Goal: Information Seeking & Learning: Learn about a topic

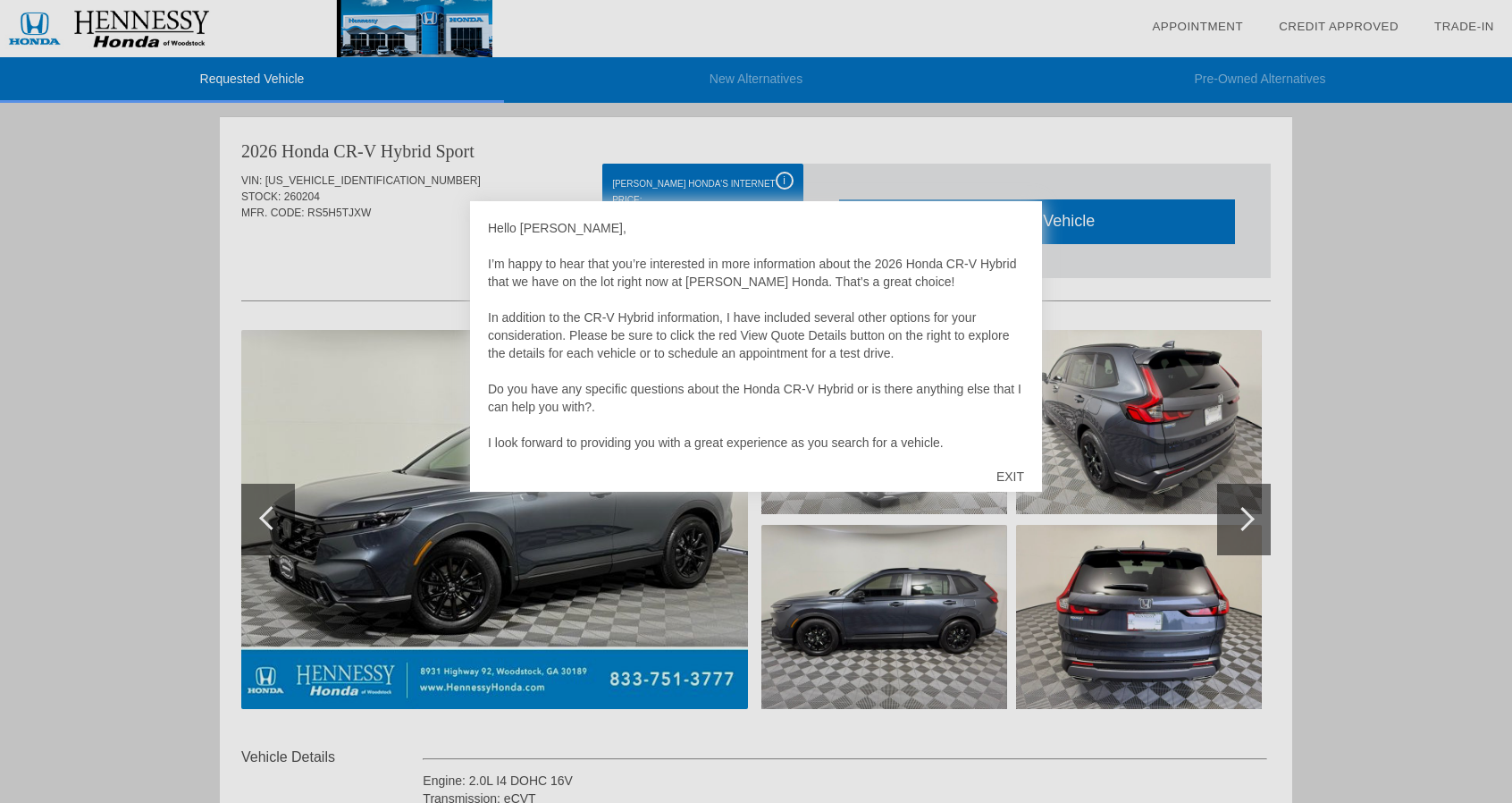
click at [1003, 471] on div "EXIT" at bounding box center [1010, 476] width 63 height 54
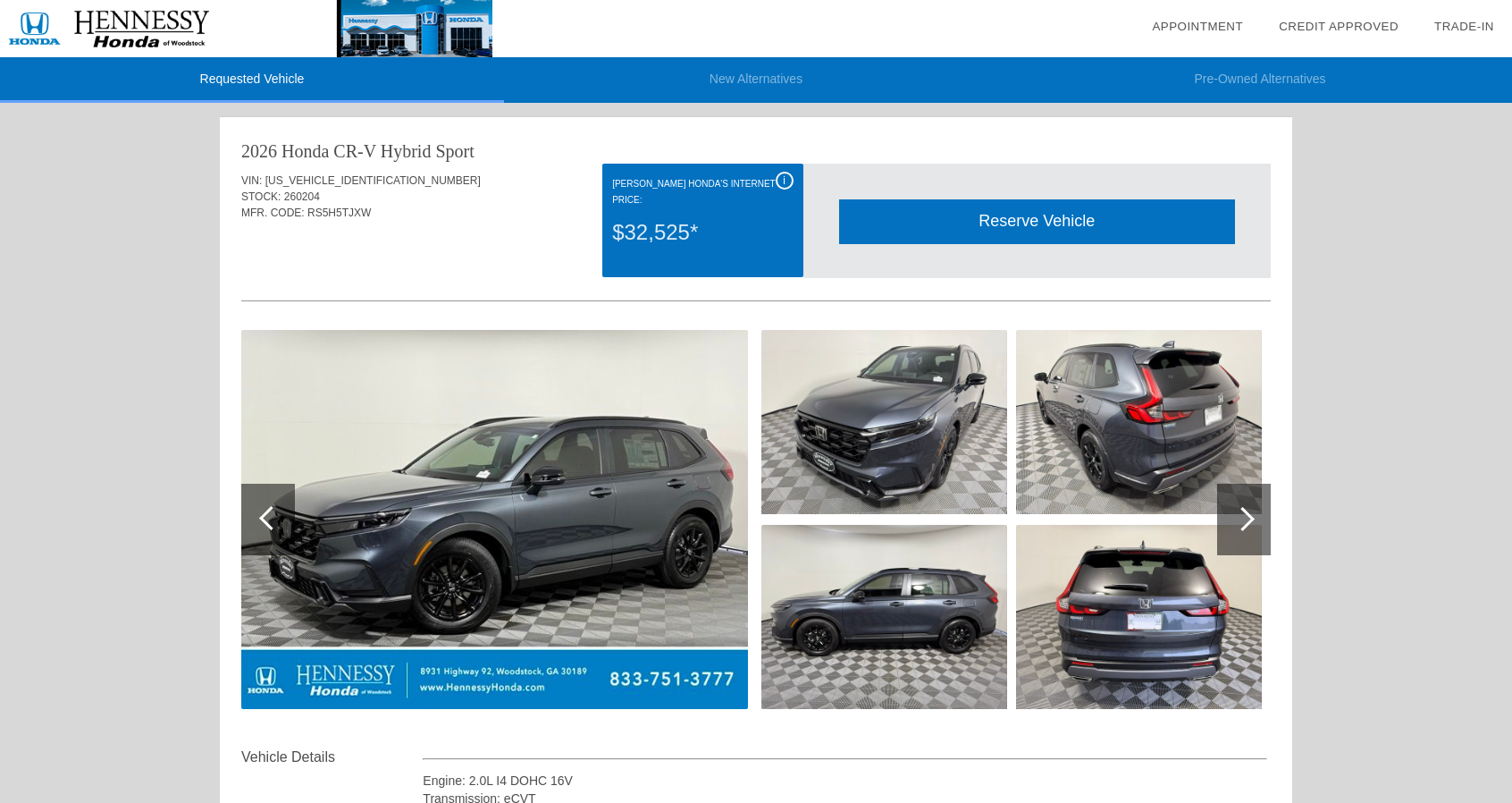
click at [151, 372] on div "Requested Vehicle New Alternatives Pre-Owned Alternatives date_range Appointmen…" at bounding box center [756, 639] width 1512 height 1278
click at [788, 174] on div "i" at bounding box center [784, 180] width 18 height 18
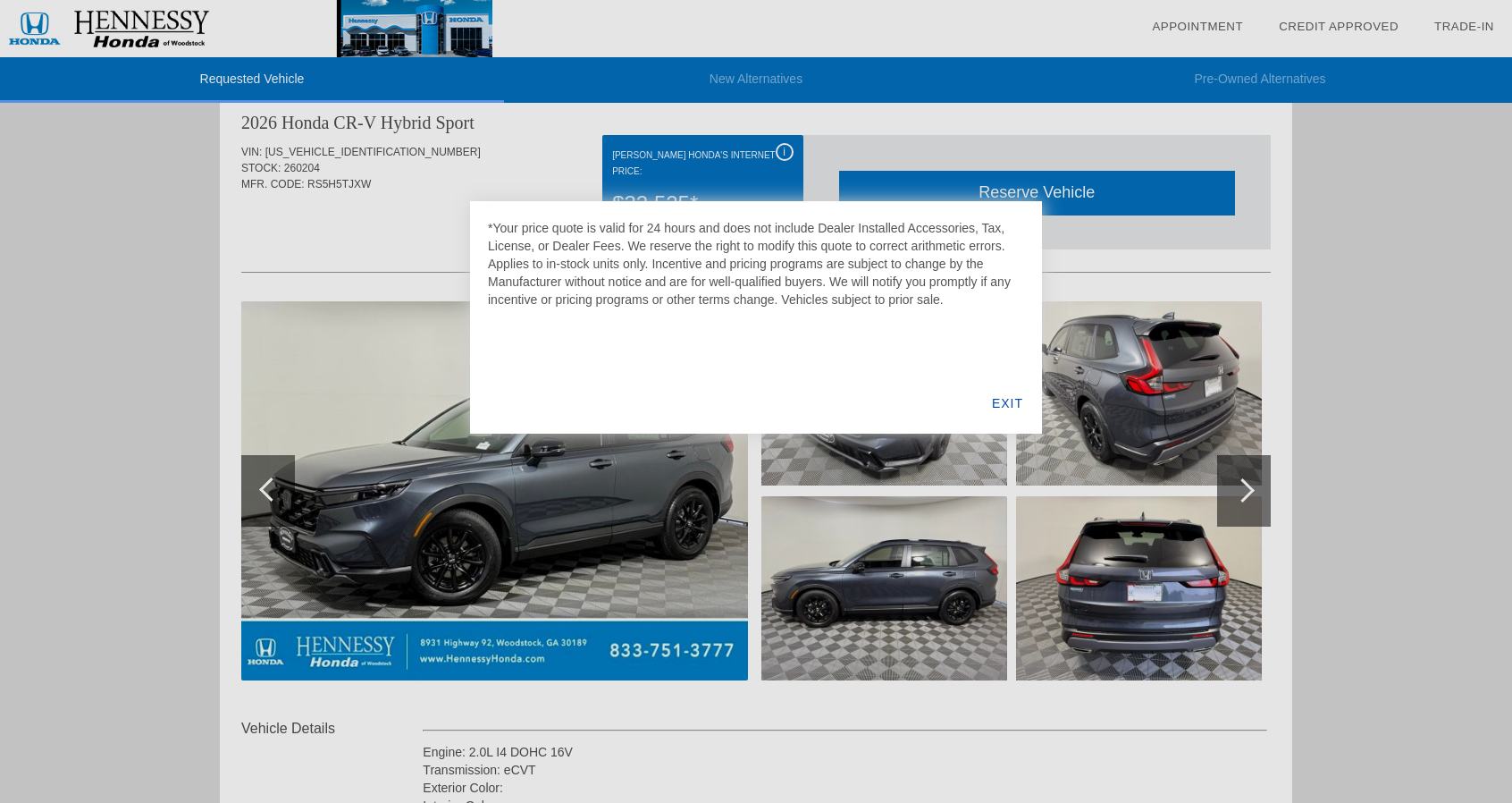
scroll to position [30, 0]
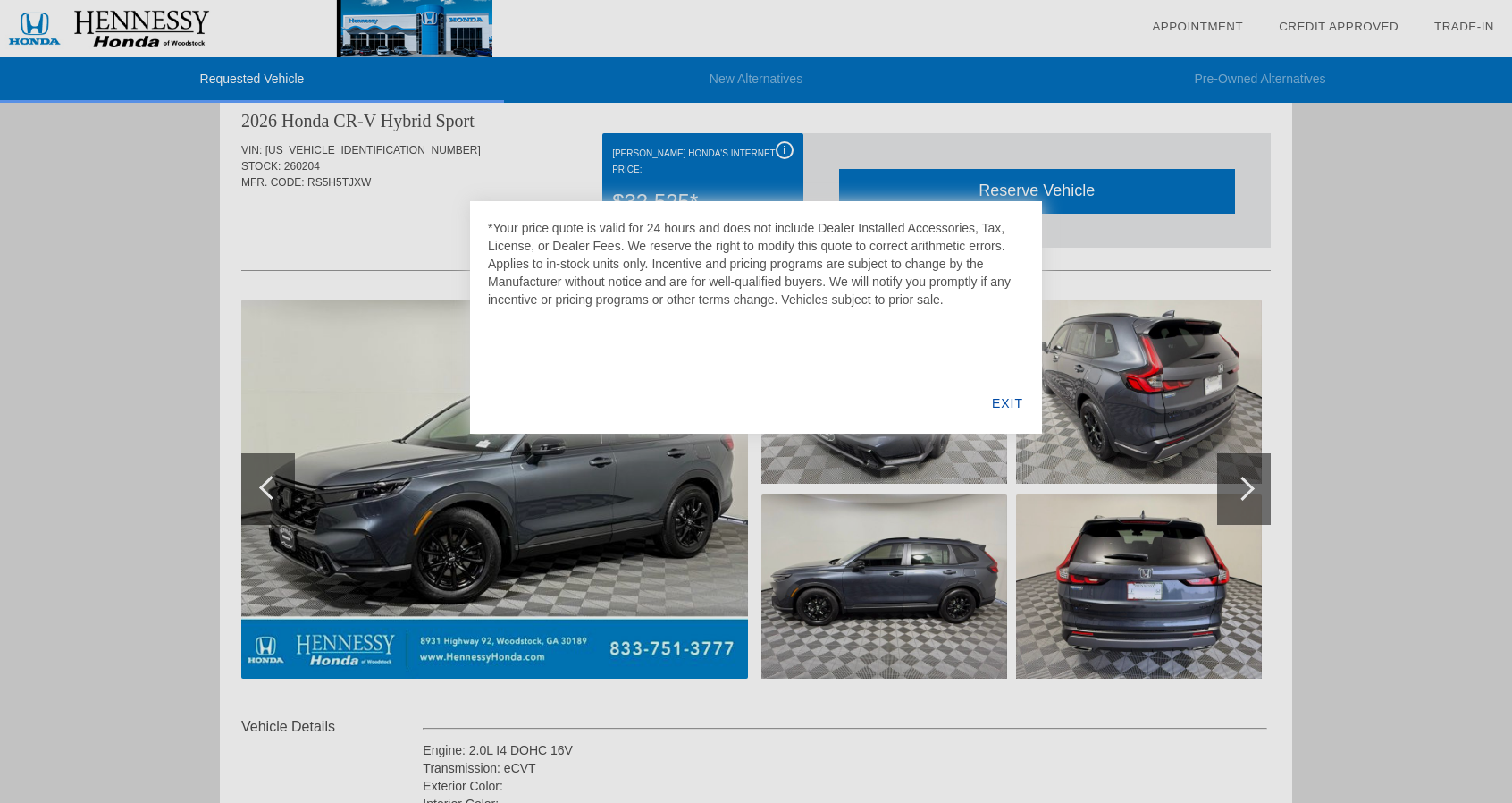
click at [999, 402] on div "EXIT" at bounding box center [1007, 403] width 69 height 61
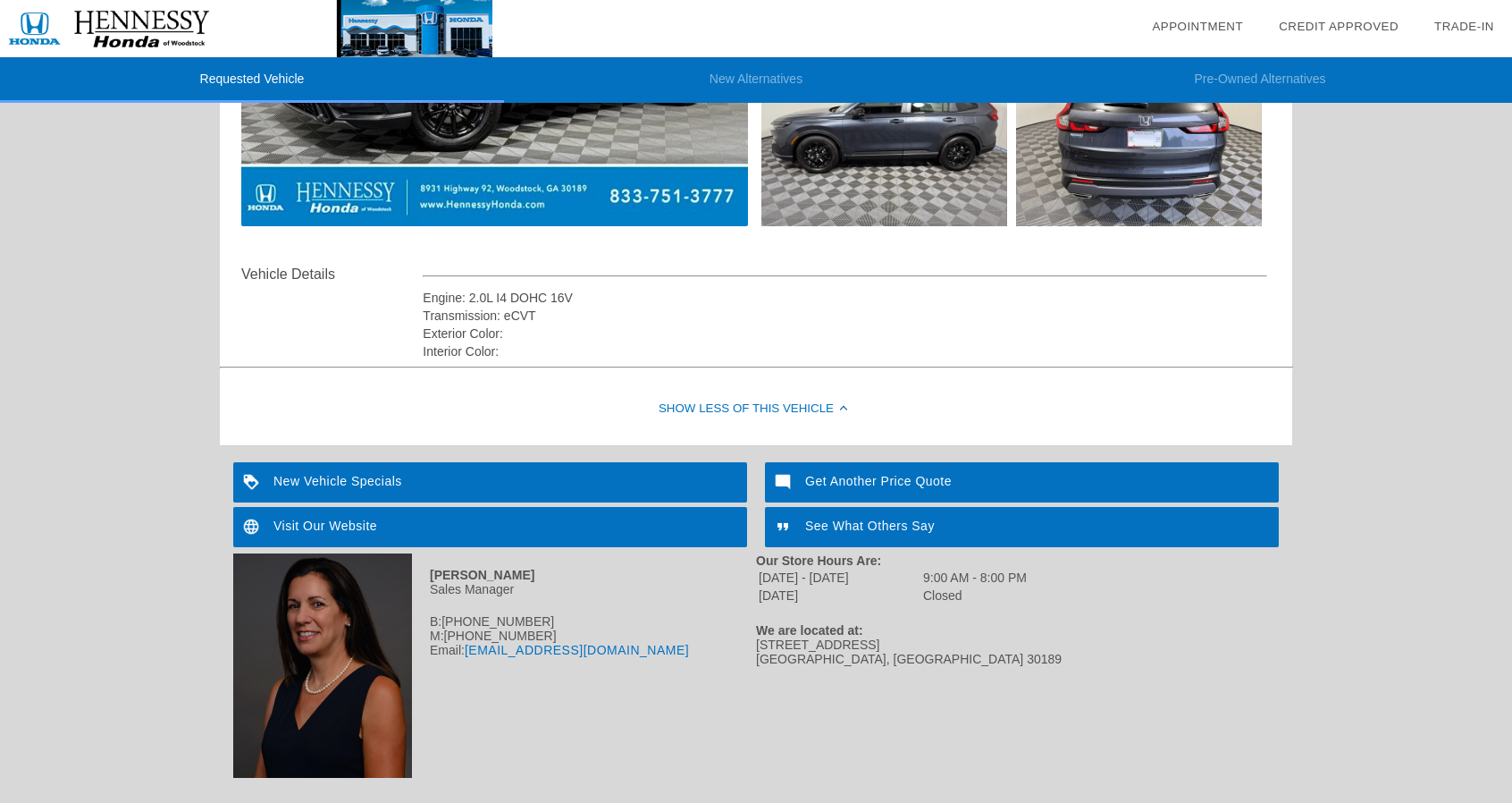
scroll to position [509, 0]
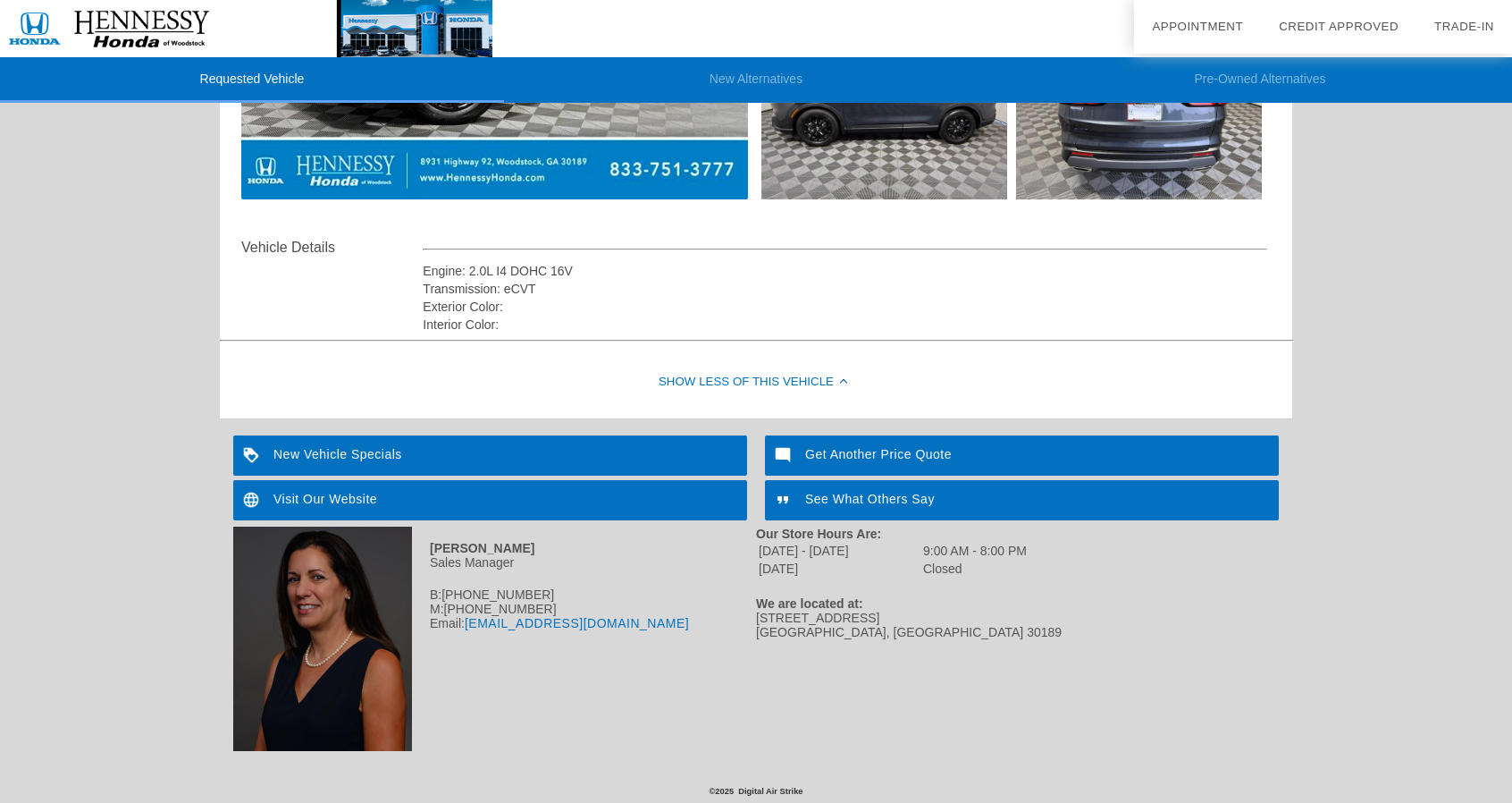
click at [368, 447] on div "New Vehicle Specials" at bounding box center [490, 456] width 514 height 40
drag, startPoint x: 757, startPoint y: 618, endPoint x: 892, endPoint y: 629, distance: 135.4
click at [892, 629] on div "[STREET_ADDRESS]" at bounding box center [1018, 625] width 523 height 28
copy div "[STREET_ADDRESS]"
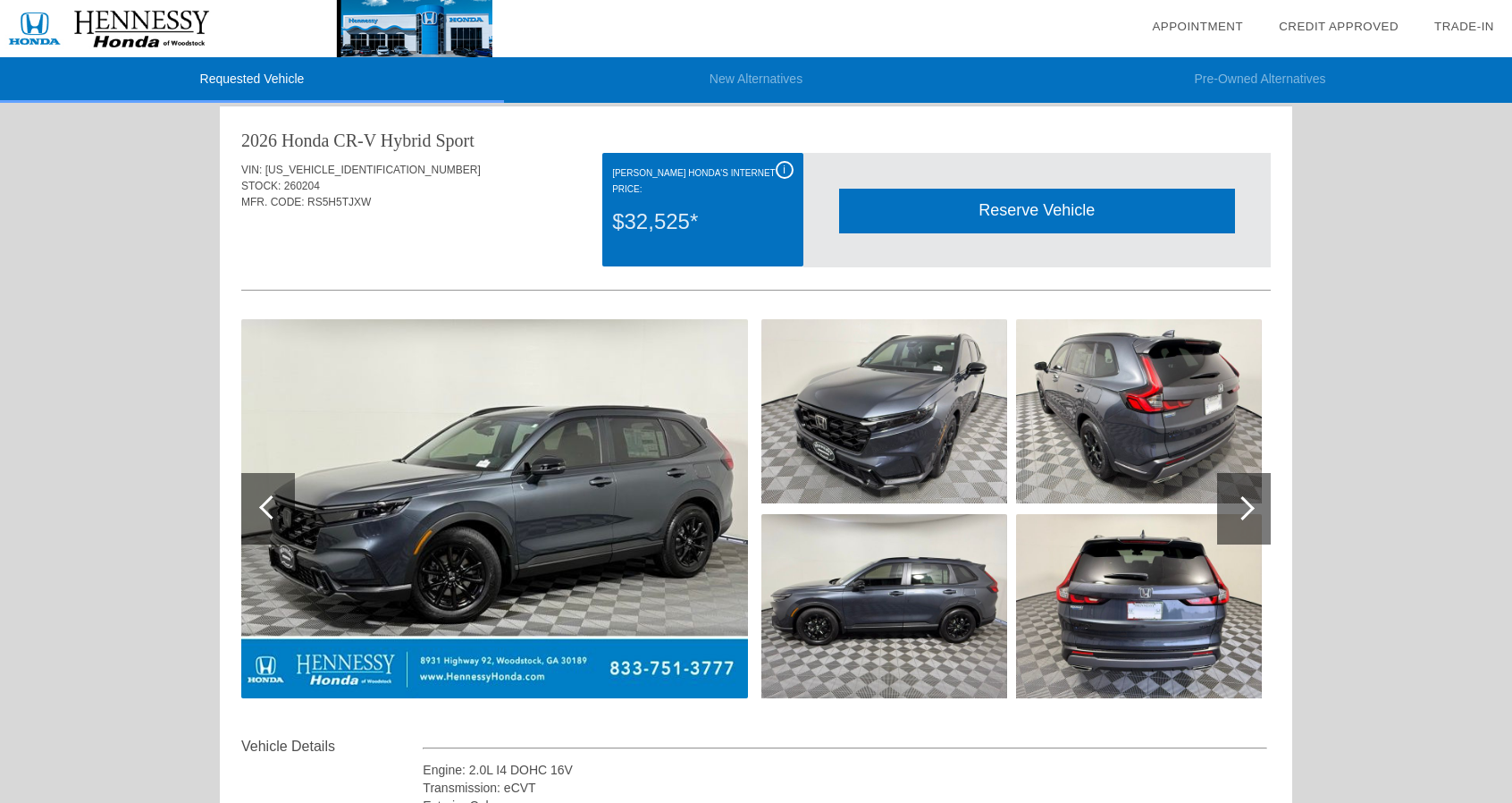
scroll to position [0, 0]
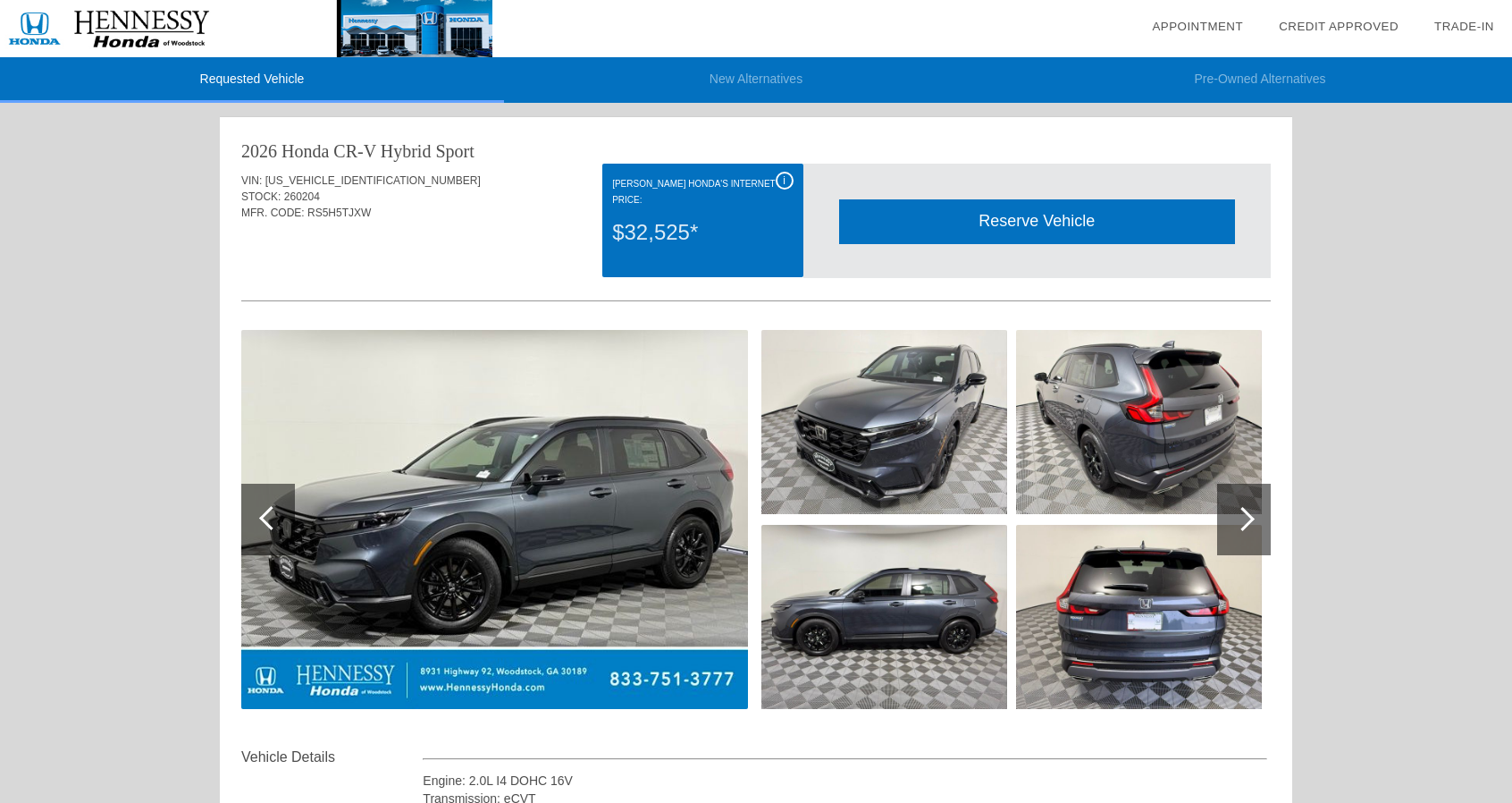
click at [1306, 29] on link "Credit Approved" at bounding box center [1338, 26] width 119 height 13
click at [309, 196] on span "260204" at bounding box center [302, 196] width 36 height 12
copy span "260204"
click at [390, 249] on div "Quoted on [DATE] 11:06:15 PM" at bounding box center [756, 262] width 1029 height 28
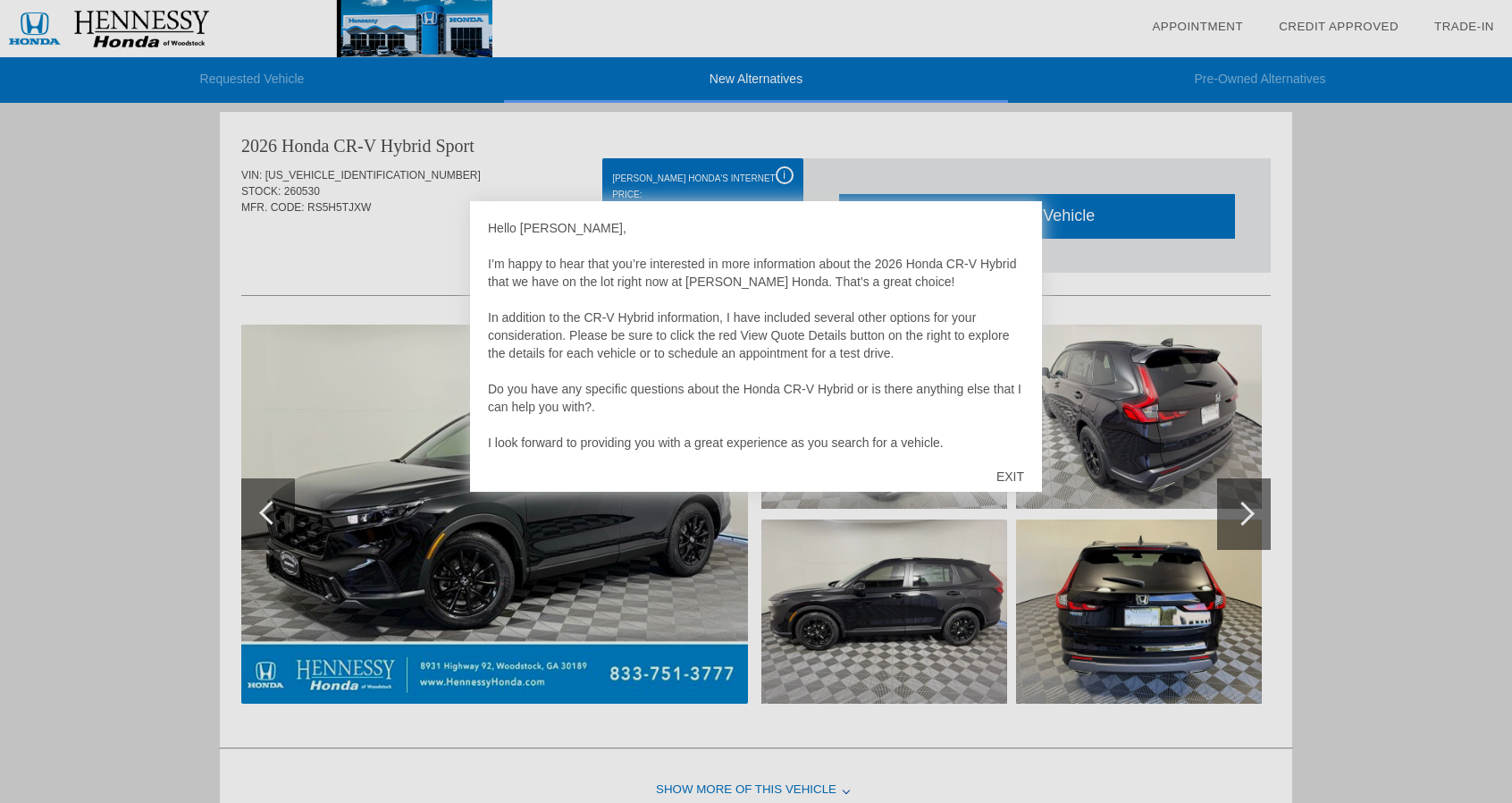
scroll to position [36, 0]
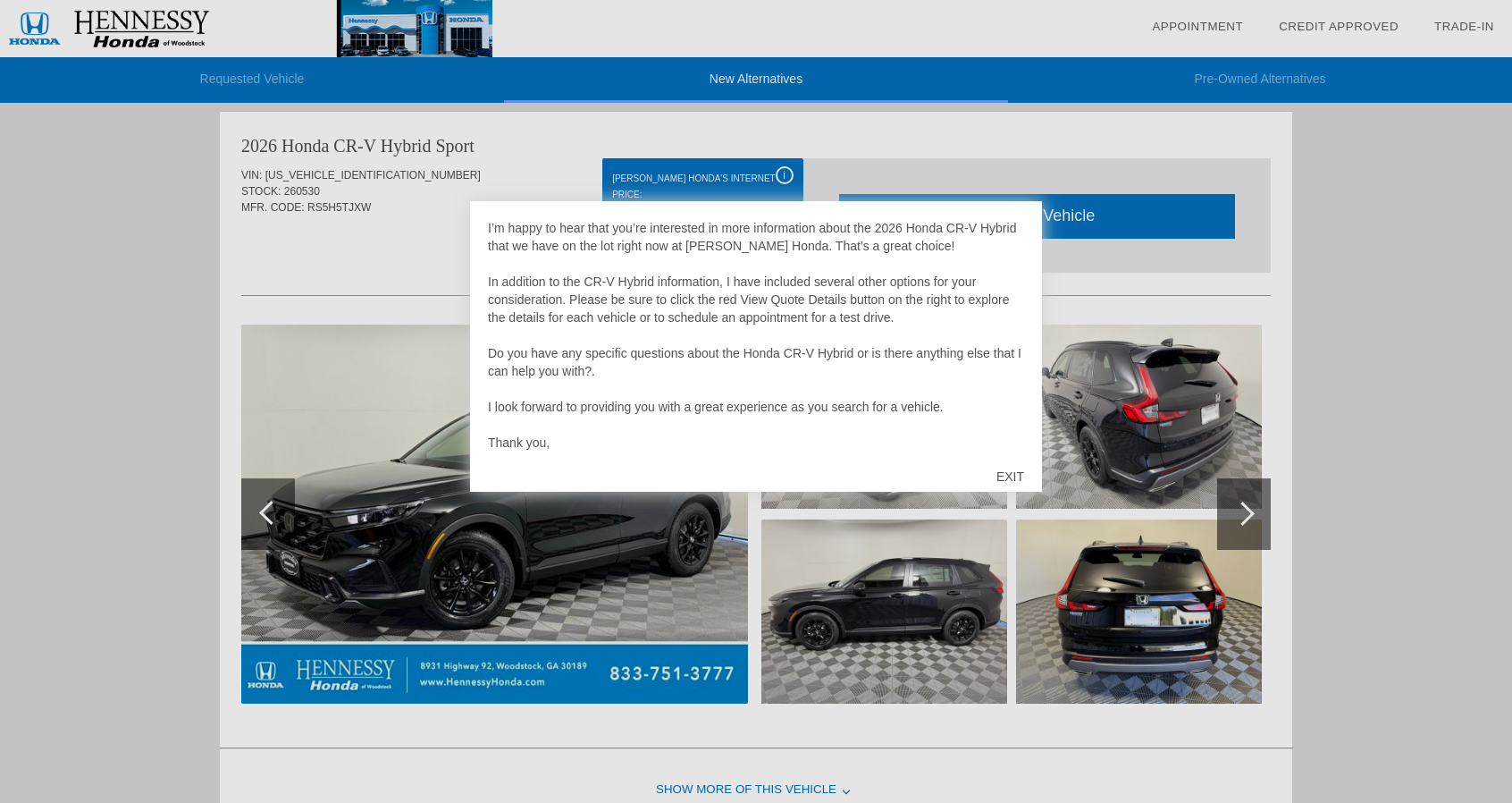
click at [1019, 466] on div "EXIT" at bounding box center [1010, 476] width 63 height 54
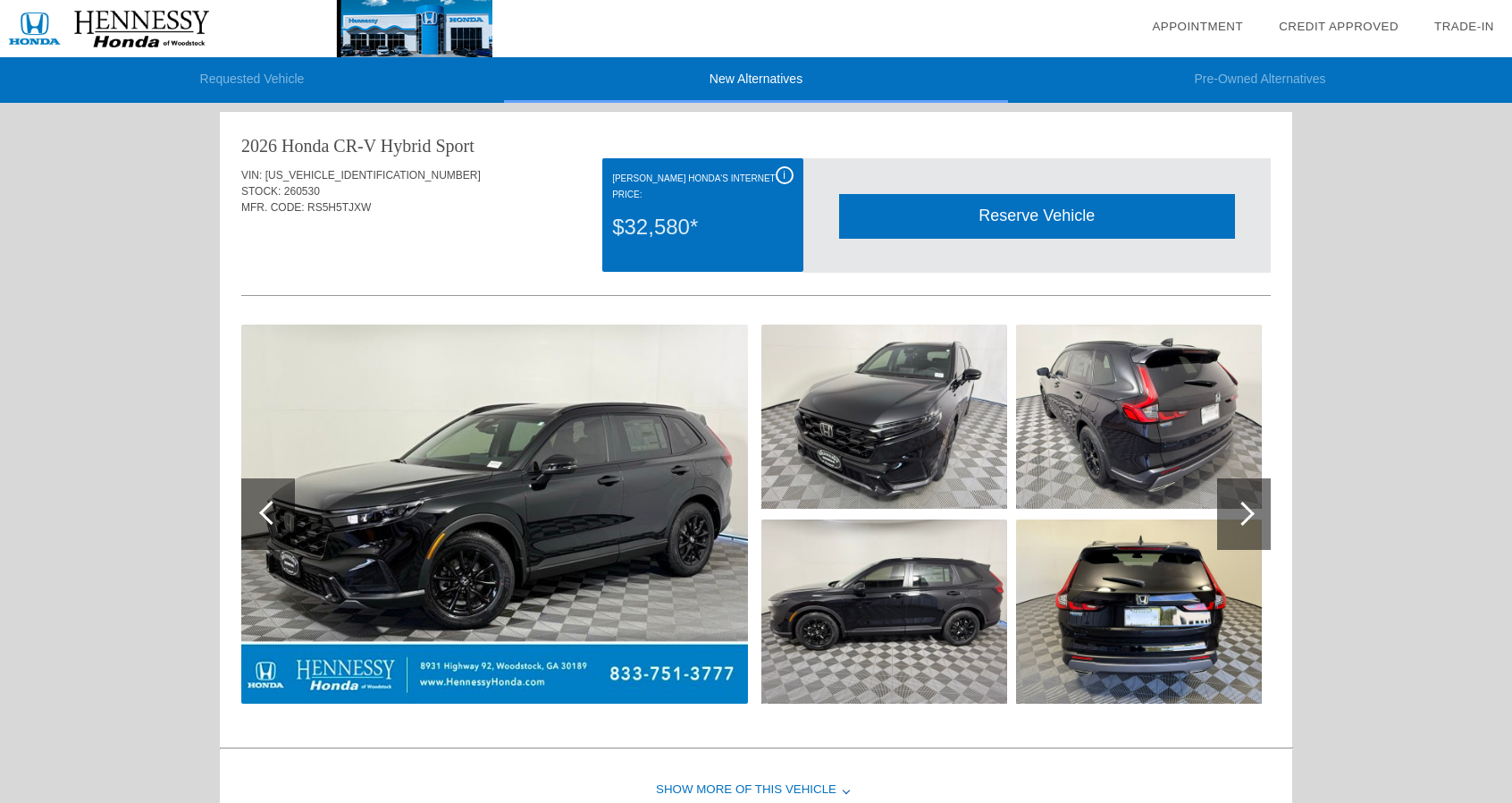
click at [661, 211] on div "$32,580*" at bounding box center [703, 227] width 181 height 46
click at [312, 205] on span "RS5H5TJXW" at bounding box center [339, 207] width 63 height 12
click at [305, 188] on span "260530" at bounding box center [302, 191] width 36 height 12
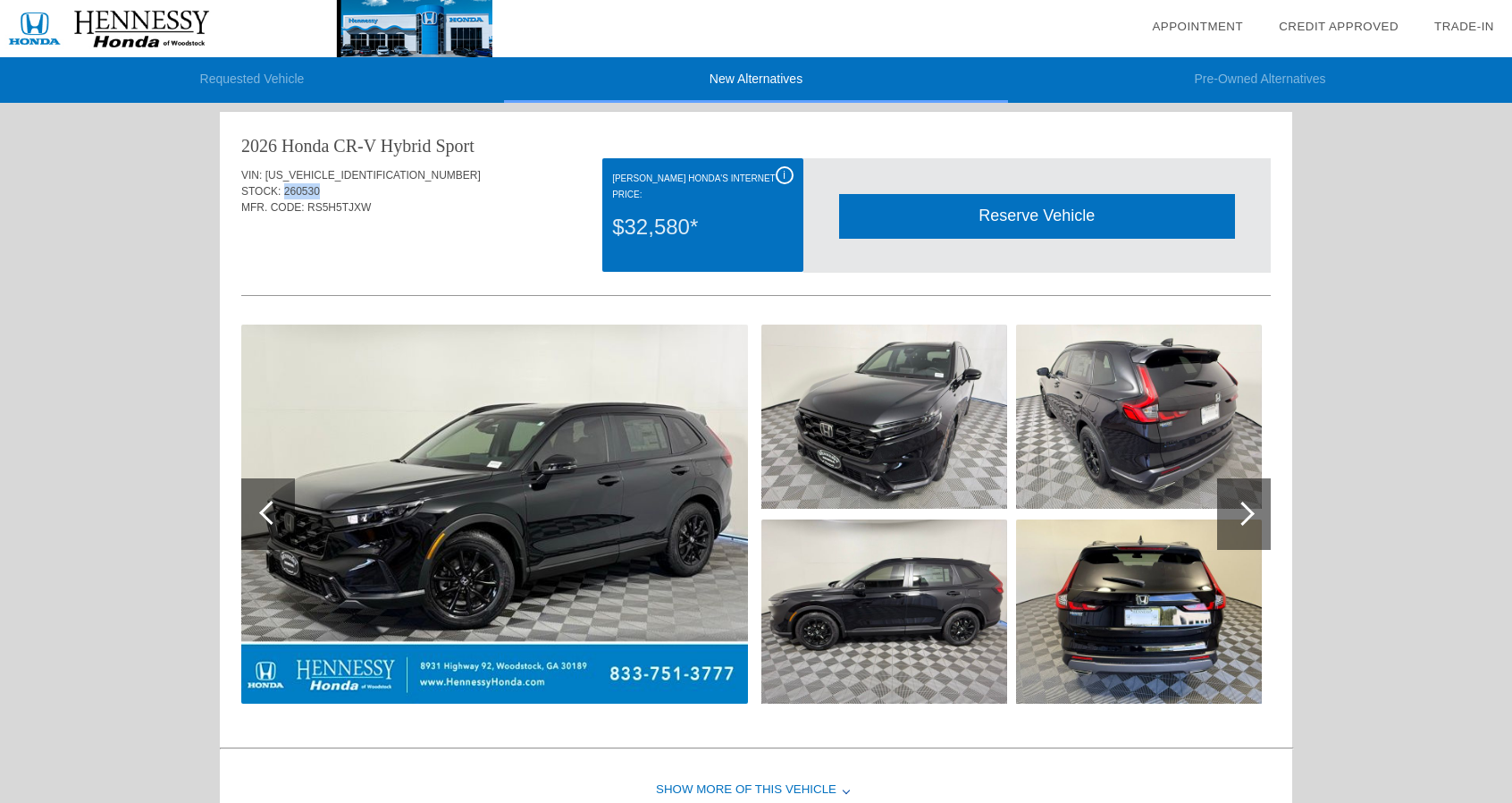
click at [305, 188] on span "260530" at bounding box center [302, 191] width 36 height 12
click at [298, 258] on div "Quoted on [DATE] 11:06:15 PM" at bounding box center [756, 256] width 1029 height 28
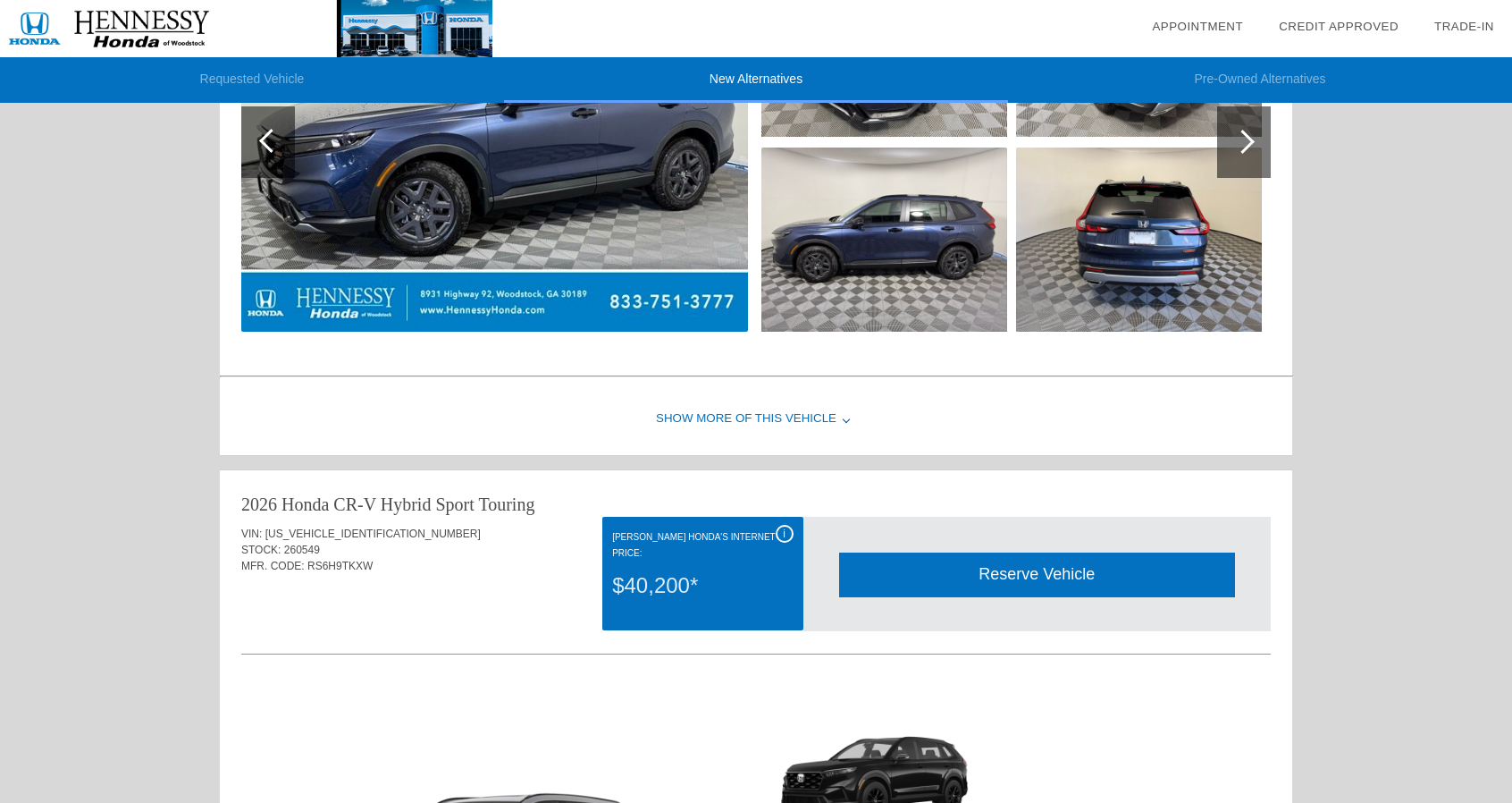
scroll to position [1109, 0]
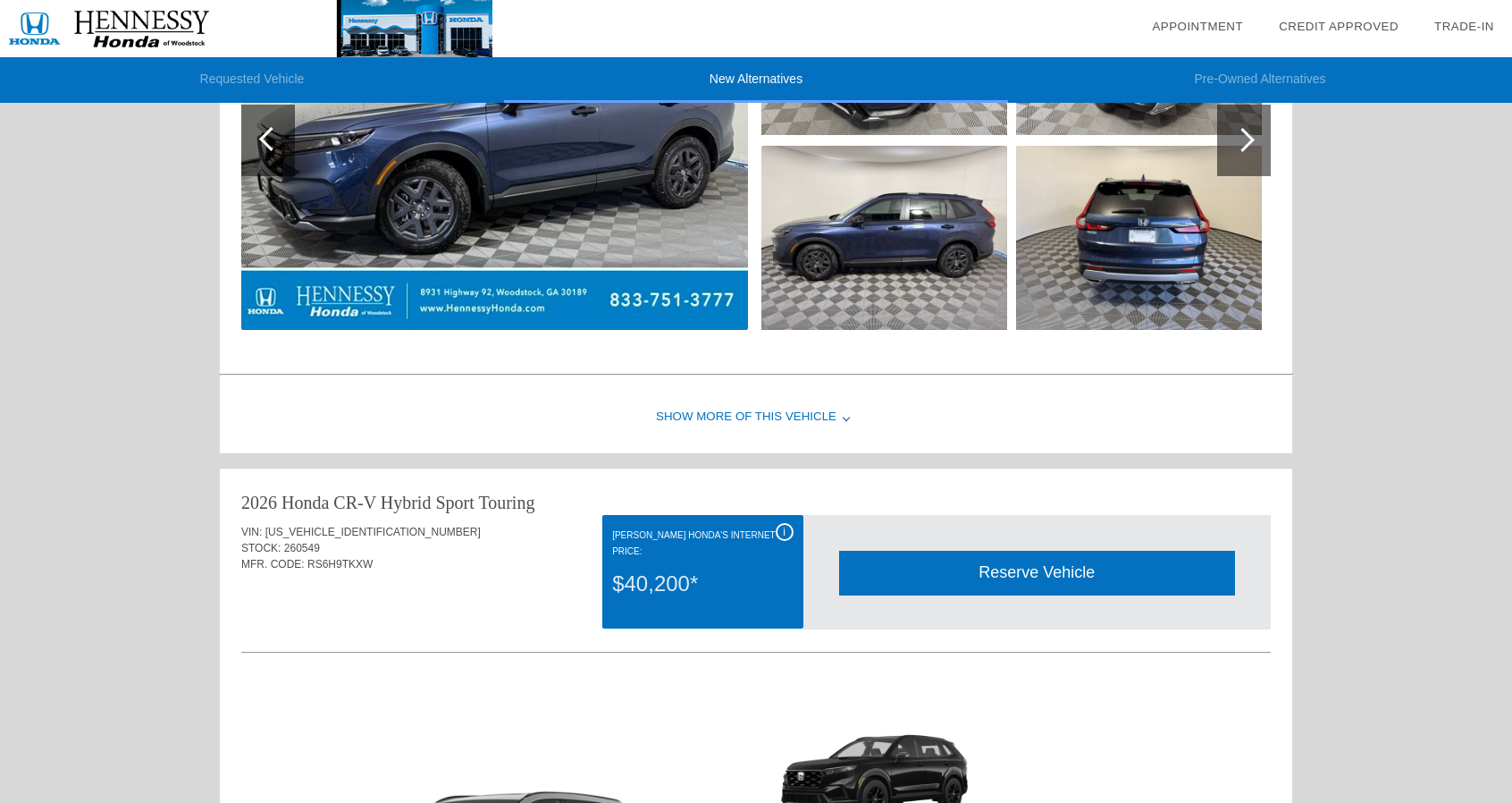
click at [846, 414] on div at bounding box center [847, 417] width 8 height 8
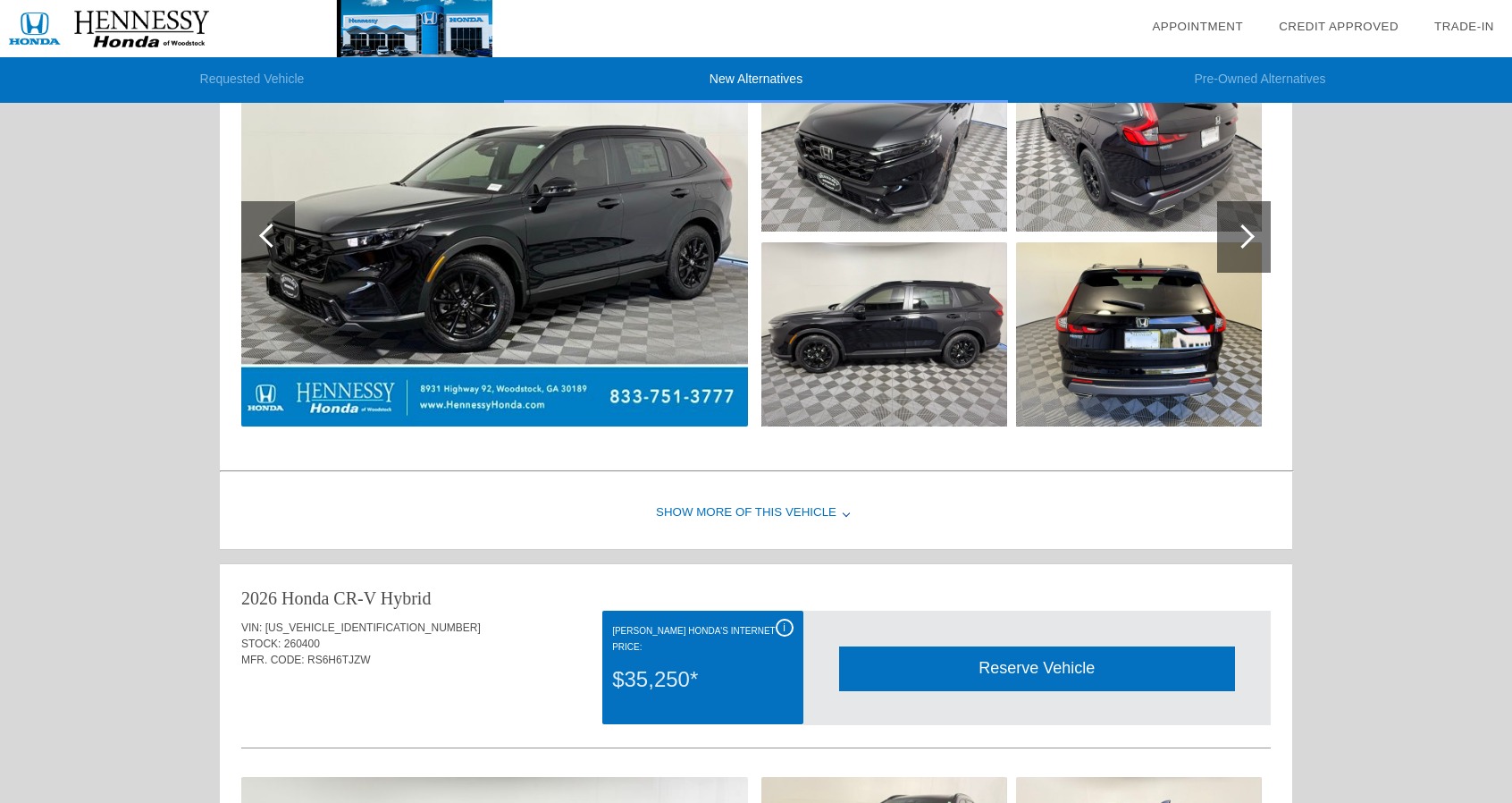
scroll to position [0, 0]
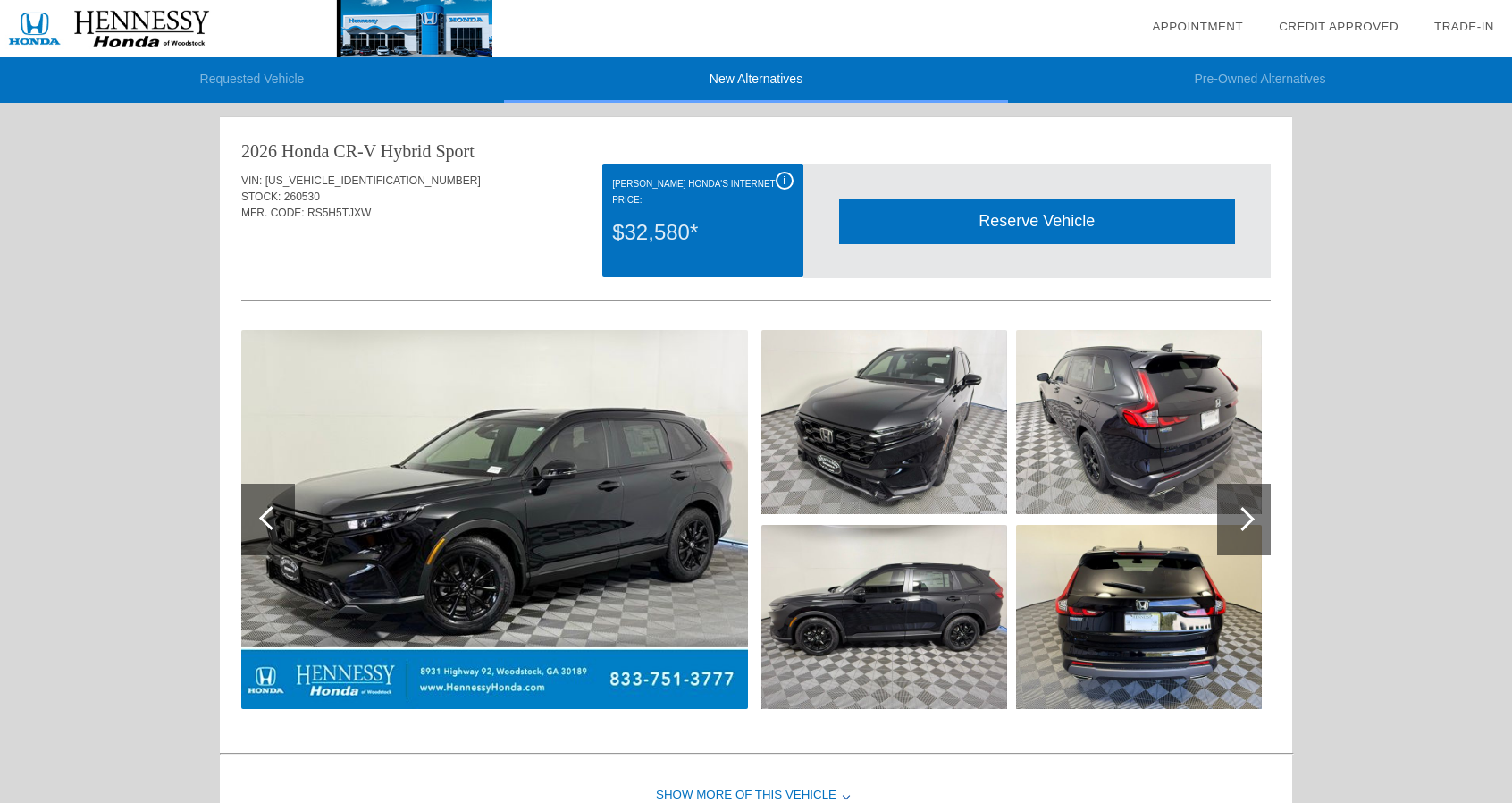
click at [783, 180] on div "i" at bounding box center [784, 180] width 18 height 18
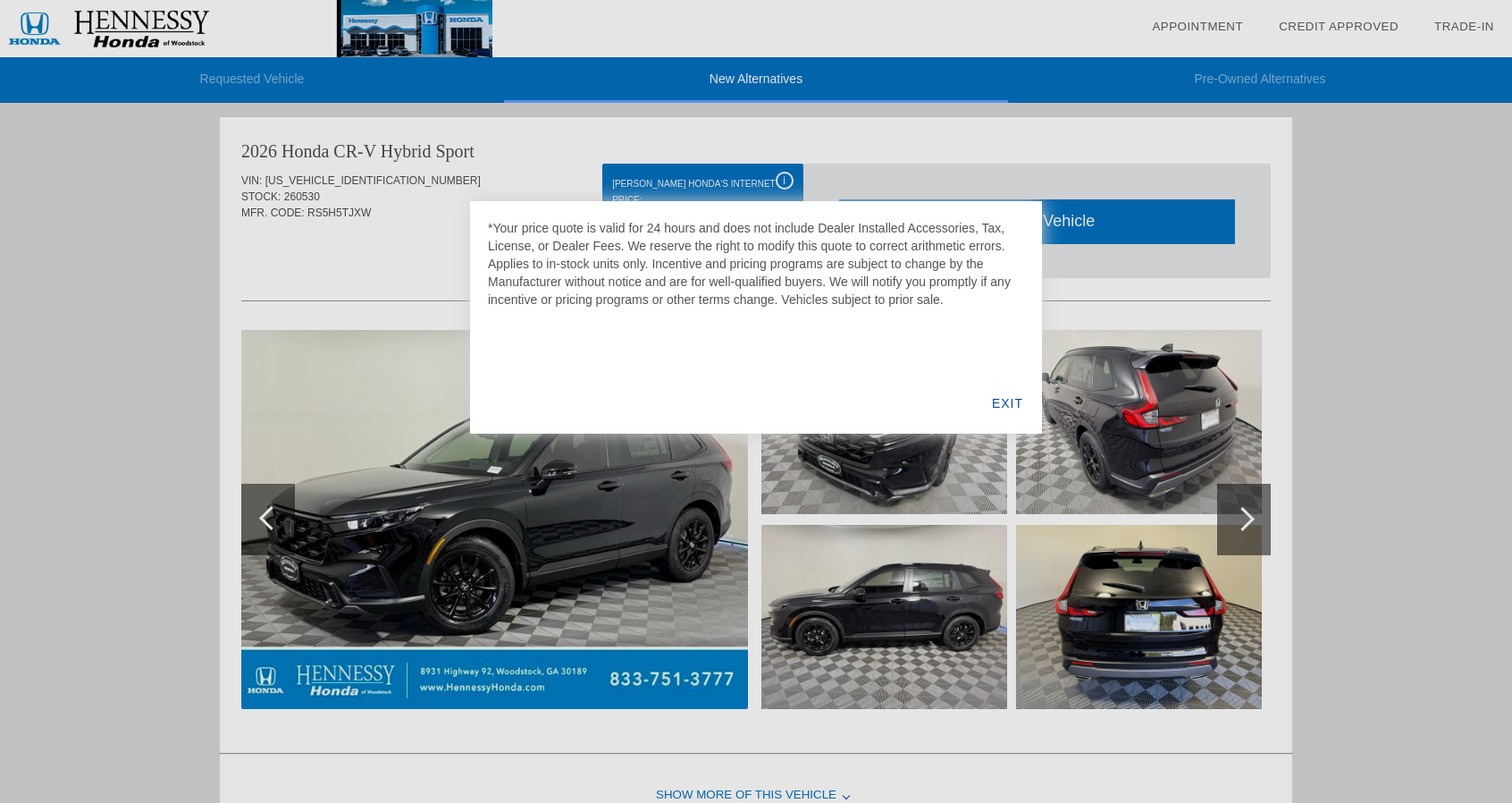
click at [995, 402] on div "EXIT" at bounding box center [1007, 403] width 69 height 61
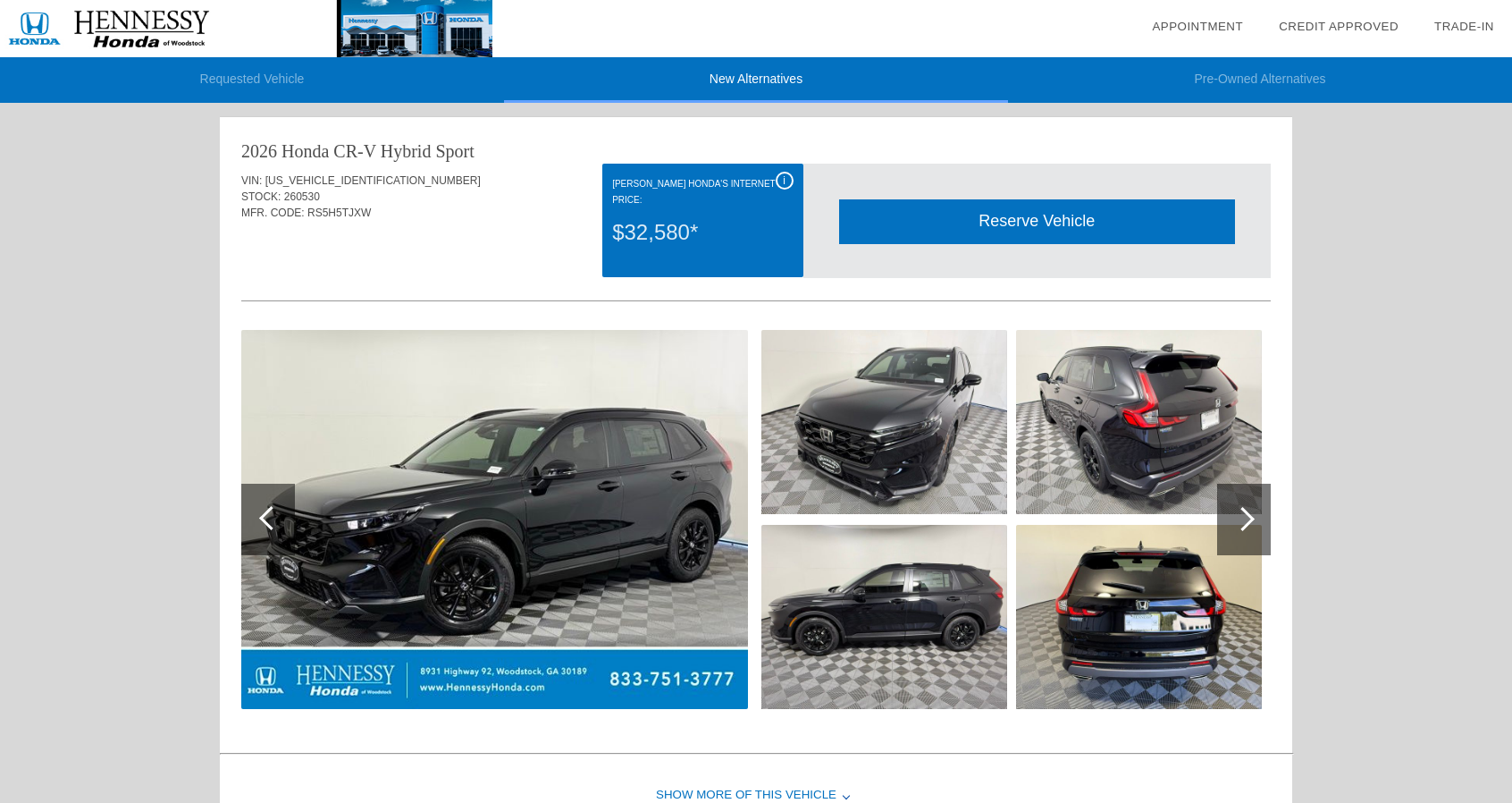
click at [672, 237] on div "$32,580*" at bounding box center [703, 232] width 181 height 46
click at [713, 237] on div "$32,580*" at bounding box center [703, 232] width 181 height 46
click at [647, 230] on div "$32,580*" at bounding box center [703, 232] width 181 height 46
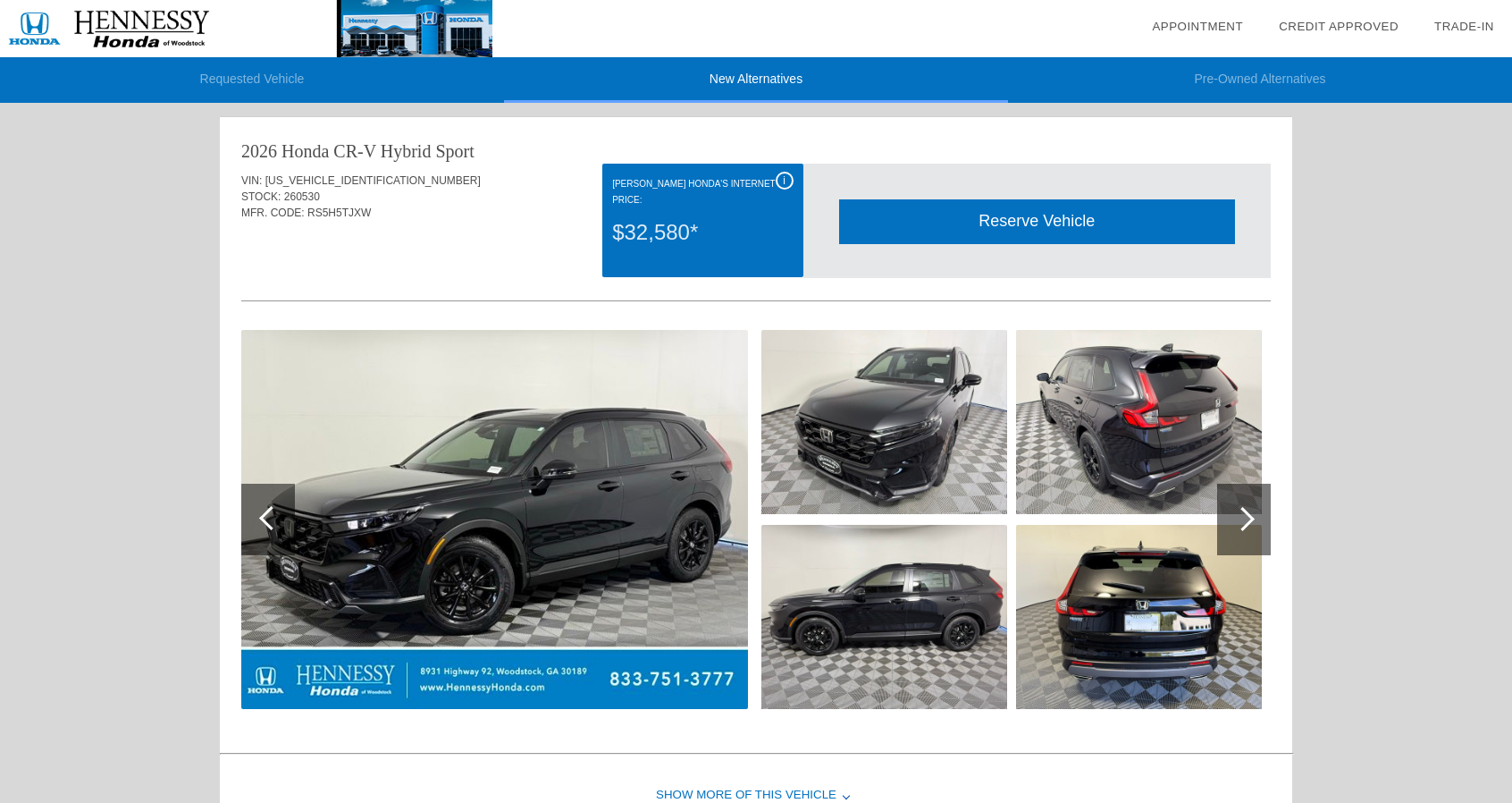
click at [647, 230] on div "$32,580*" at bounding box center [703, 232] width 181 height 46
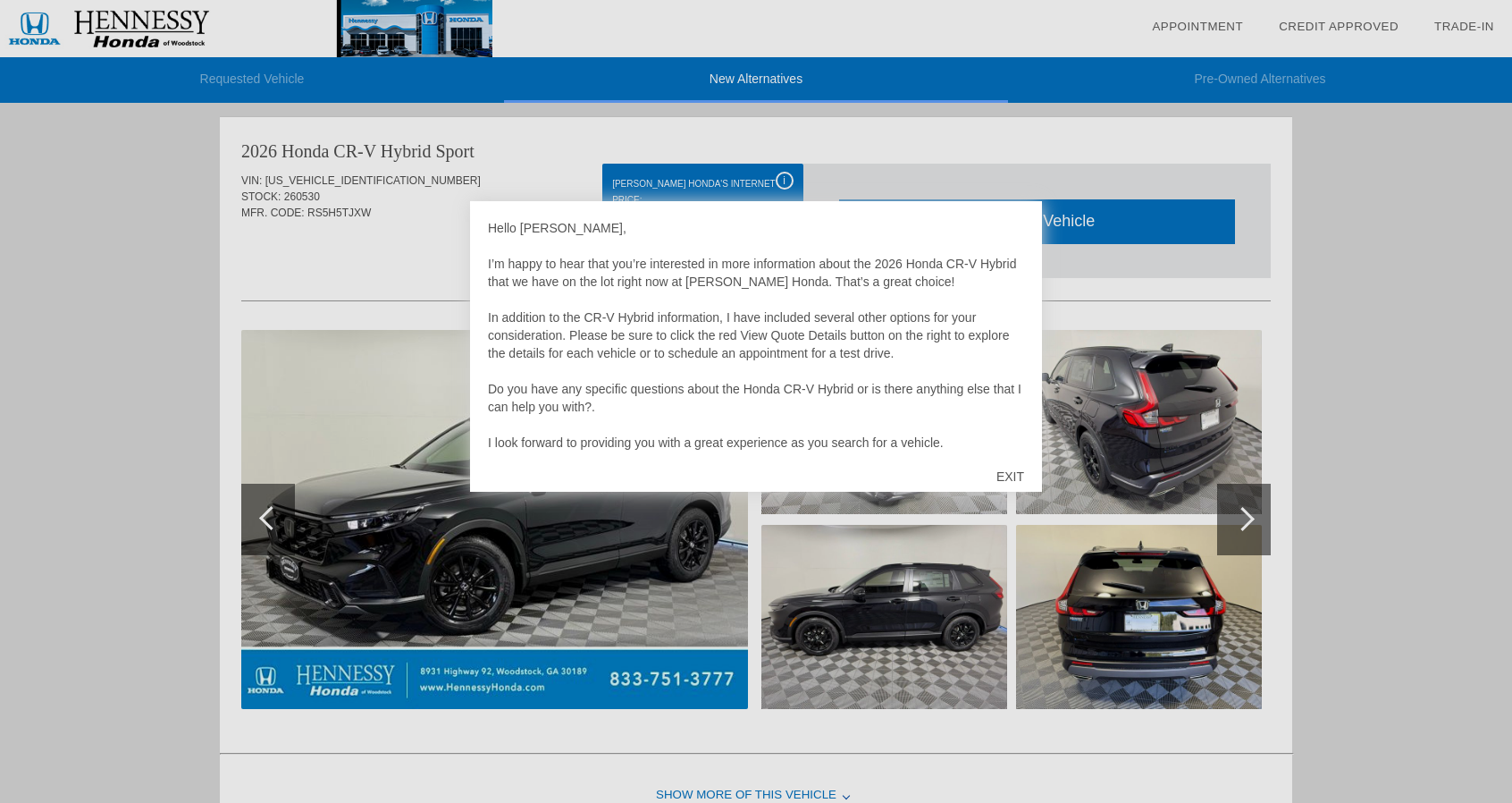
scroll to position [733, 0]
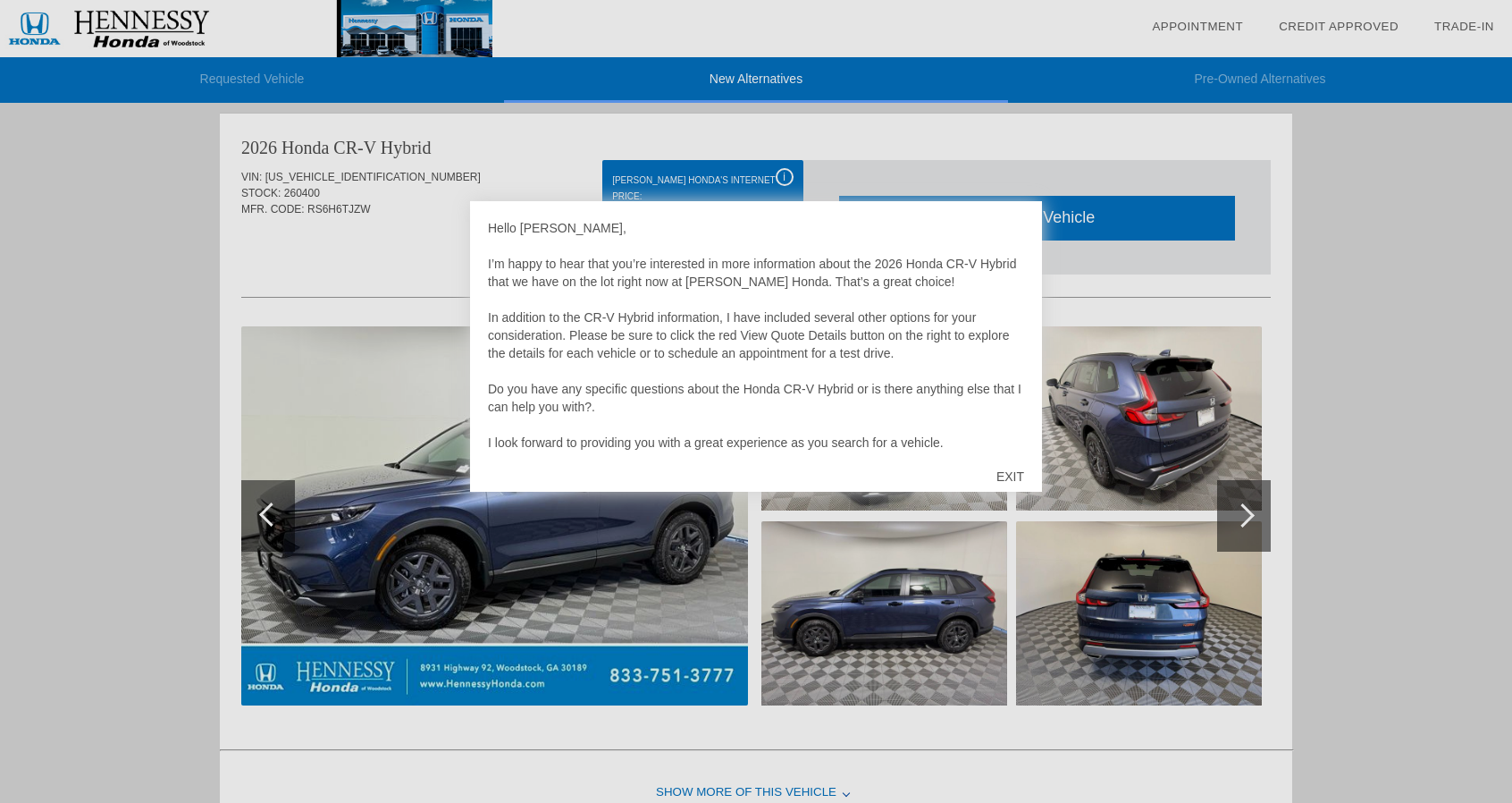
click at [1012, 473] on div "EXIT" at bounding box center [1010, 476] width 63 height 54
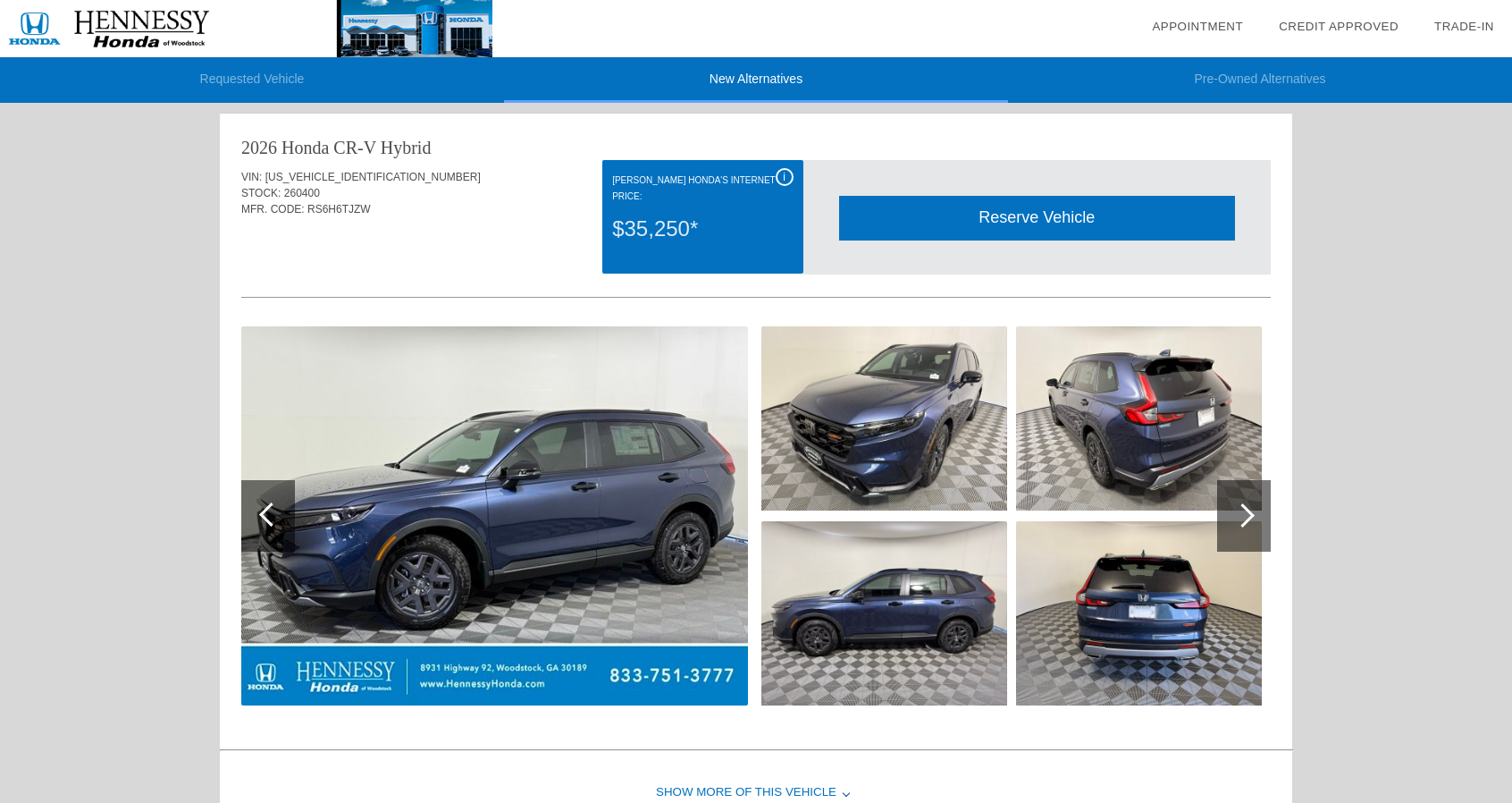
click at [156, 27] on img at bounding box center [246, 28] width 492 height 57
